Goal: Information Seeking & Learning: Learn about a topic

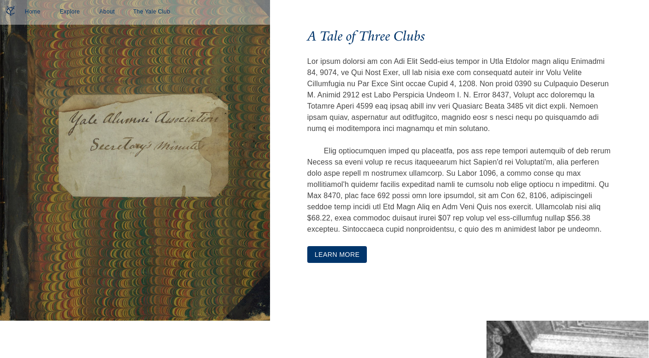
scroll to position [385, 0]
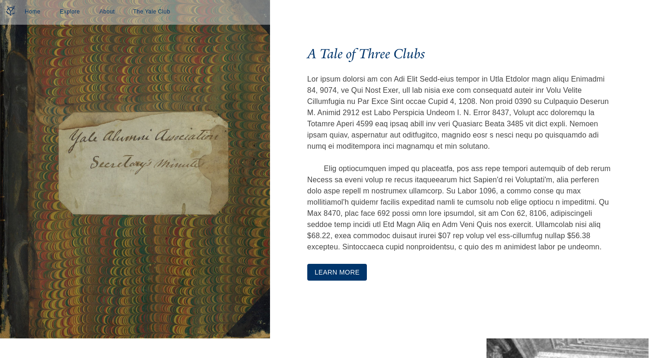
click at [351, 246] on p at bounding box center [459, 163] width 304 height 179
click at [348, 272] on button "Learn More" at bounding box center [337, 272] width 60 height 17
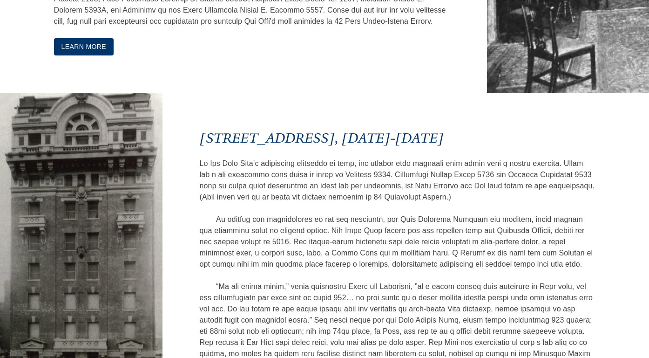
scroll to position [912, 0]
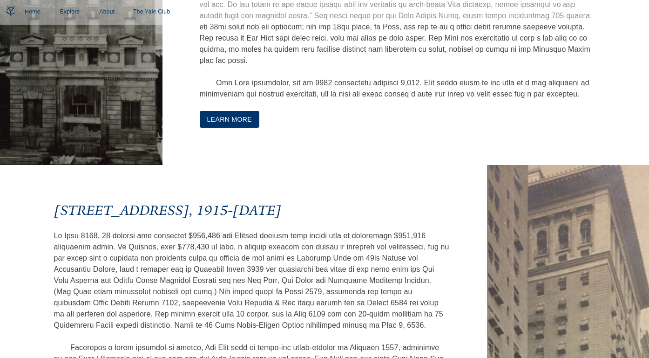
scroll to position [1201, 0]
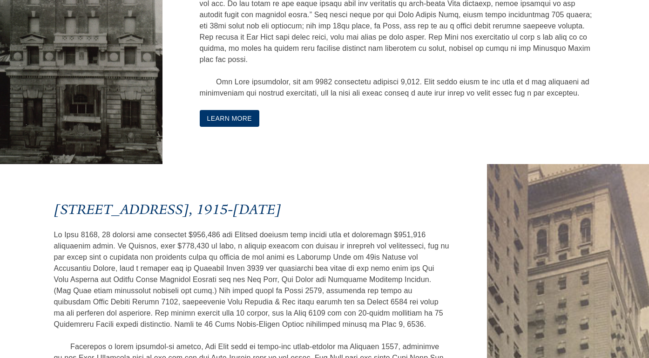
click at [160, 218] on h3 "[STREET_ADDRESS], 1915-[DATE]" at bounding box center [252, 209] width 396 height 17
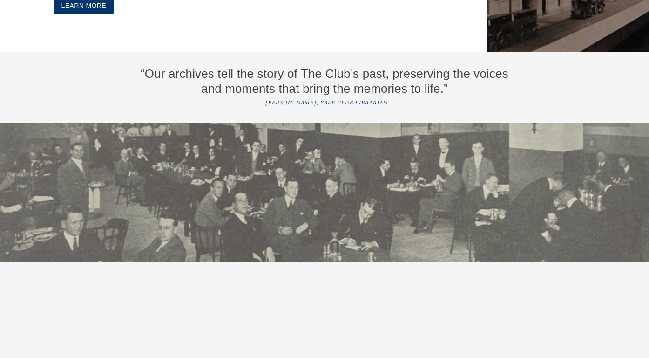
scroll to position [1902, 0]
click at [87, 14] on button "Learn More" at bounding box center [84, 5] width 60 height 17
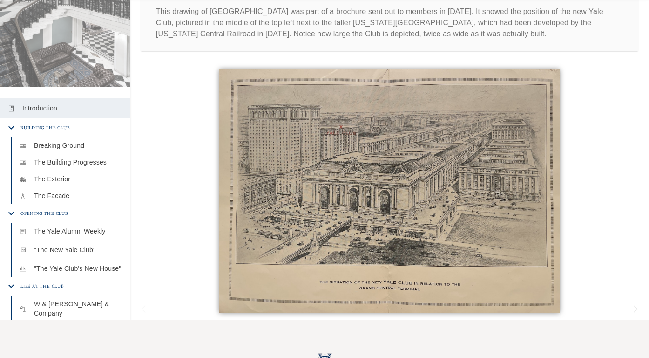
scroll to position [202, 0]
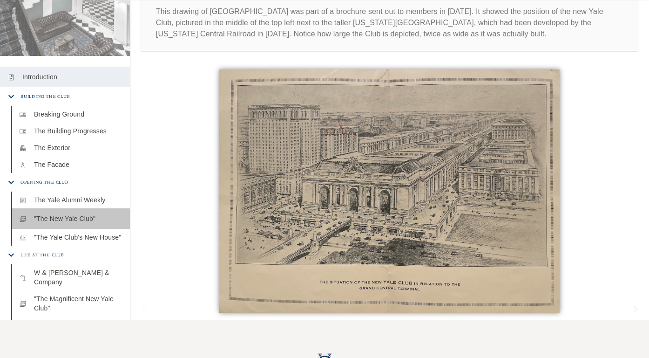
click at [82, 214] on p ""The New Yale Club"" at bounding box center [78, 218] width 89 height 9
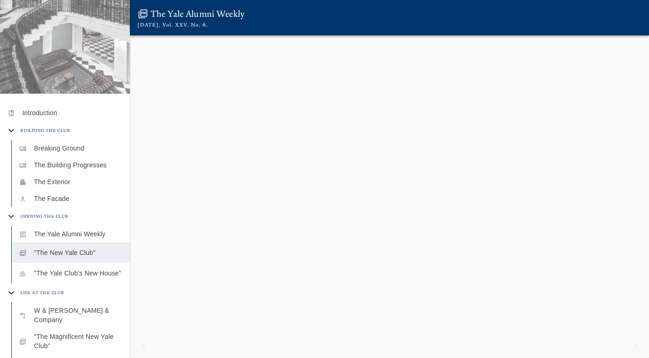
click at [84, 270] on p ""The Yale Club's New House"" at bounding box center [78, 272] width 89 height 9
